Goal: Task Accomplishment & Management: Complete application form

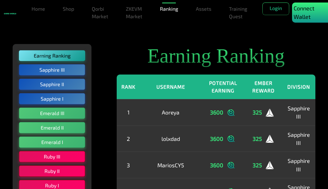
click at [307, 16] on p "Connect Wallet" at bounding box center [311, 12] width 37 height 17
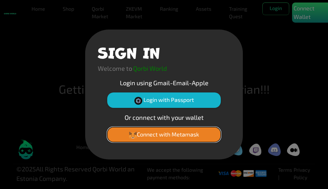
click at [167, 138] on button "Connect with Metamask" at bounding box center [163, 134] width 113 height 15
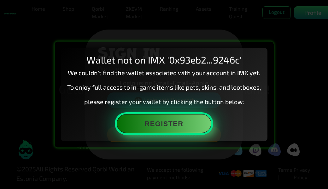
click at [164, 129] on button "Register" at bounding box center [164, 123] width 94 height 19
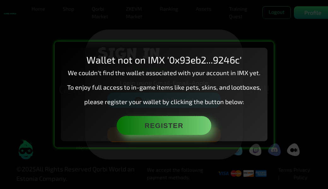
click at [311, 74] on div "Wallet not on IMX '0x93eb2...9246c' We couldn't find the wallet associated with…" at bounding box center [164, 94] width 328 height 189
click at [202, 26] on div "Wallet not on IMX '0x93eb2...9246c' We couldn't find the wallet associated with…" at bounding box center [164, 94] width 328 height 189
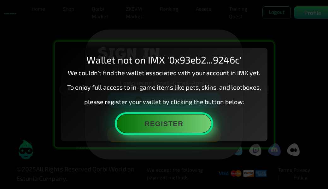
click at [154, 126] on button "Register" at bounding box center [164, 123] width 94 height 19
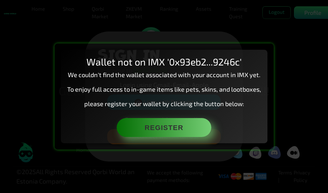
click at [308, 116] on div "Wallet not on IMX '0x93eb2...9246c' We couldn't find the wallet associated with…" at bounding box center [164, 96] width 328 height 193
click at [237, 20] on div "Wallet not on IMX '0x93eb2...9246c' We couldn't find the wallet associated with…" at bounding box center [164, 96] width 328 height 193
